Goal: Task Accomplishment & Management: Manage account settings

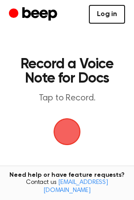
click at [109, 14] on link "Log in" at bounding box center [107, 14] width 36 height 19
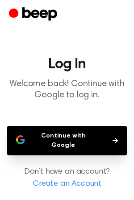
click at [107, 135] on button "Continue with Google" at bounding box center [66, 140] width 119 height 29
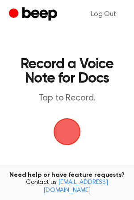
click at [68, 131] on span "button" at bounding box center [67, 132] width 36 height 36
click at [111, 11] on link "Log Out" at bounding box center [103, 14] width 43 height 21
